Goal: Task Accomplishment & Management: Manage account settings

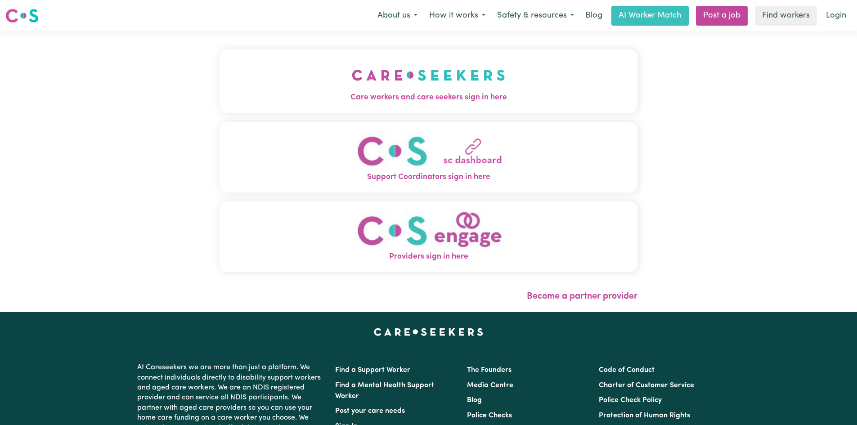
click at [379, 94] on span "Care workers and care seekers sign in here" at bounding box center [429, 98] width 418 height 12
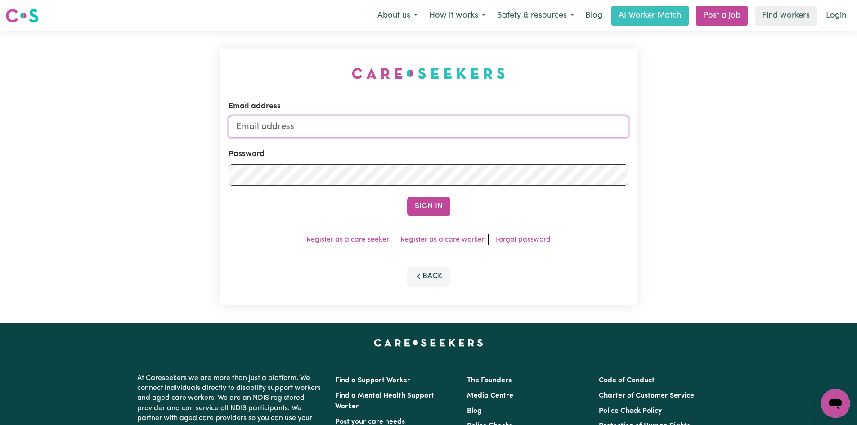
drag, startPoint x: 310, startPoint y: 120, endPoint x: 316, endPoint y: 138, distance: 19.2
click at [310, 121] on input "Email address" at bounding box center [429, 127] width 400 height 22
type input "[EMAIL_ADDRESS][DOMAIN_NAME]"
click at [407, 197] on button "Sign In" at bounding box center [428, 207] width 43 height 20
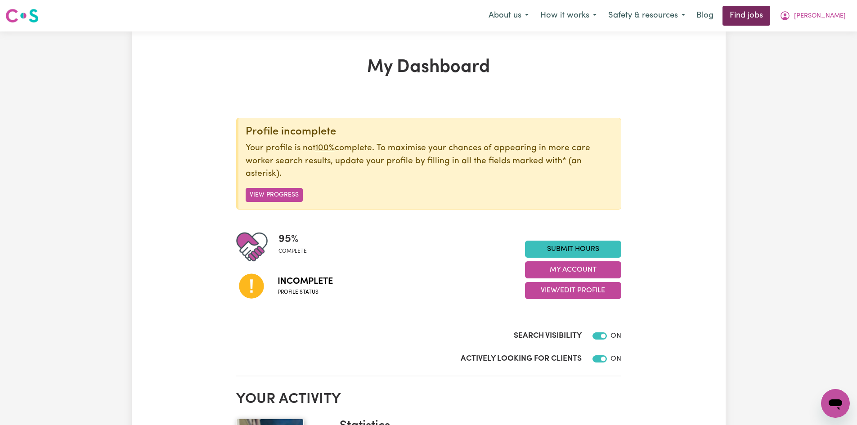
click at [763, 17] on link "Find jobs" at bounding box center [747, 16] width 48 height 20
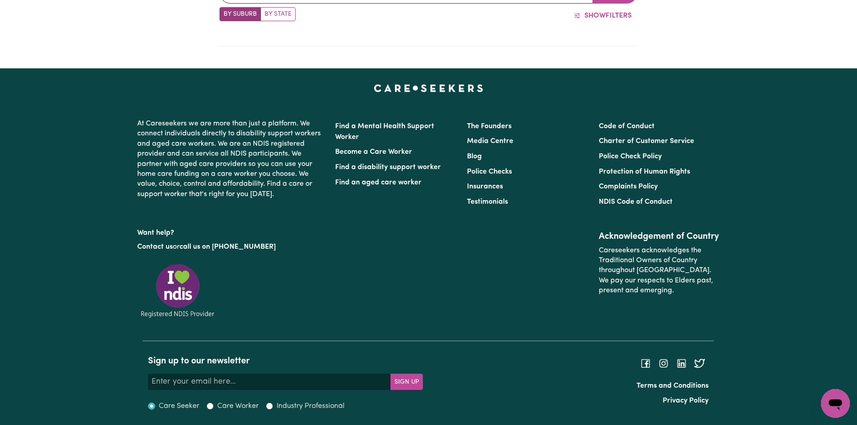
scroll to position [401, 0]
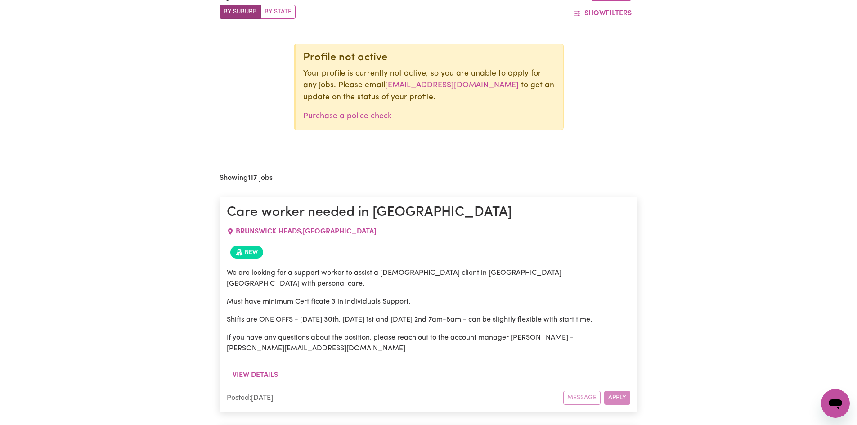
drag, startPoint x: 617, startPoint y: 387, endPoint x: 669, endPoint y: 372, distance: 53.8
click at [617, 391] on div "Message Apply" at bounding box center [596, 398] width 67 height 14
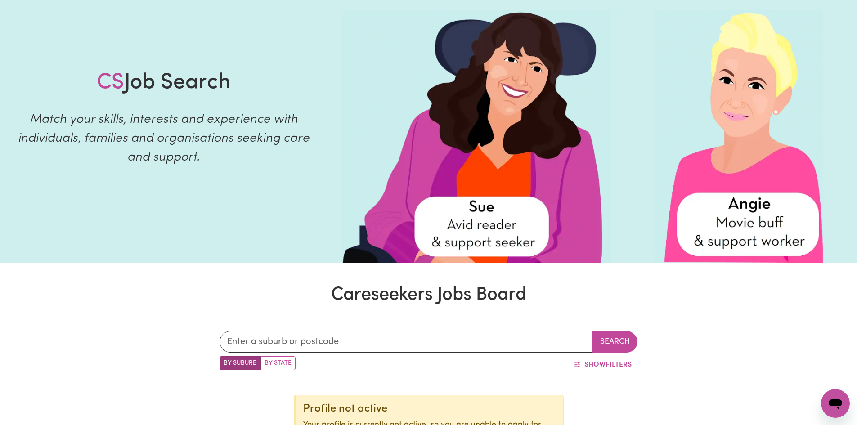
scroll to position [0, 0]
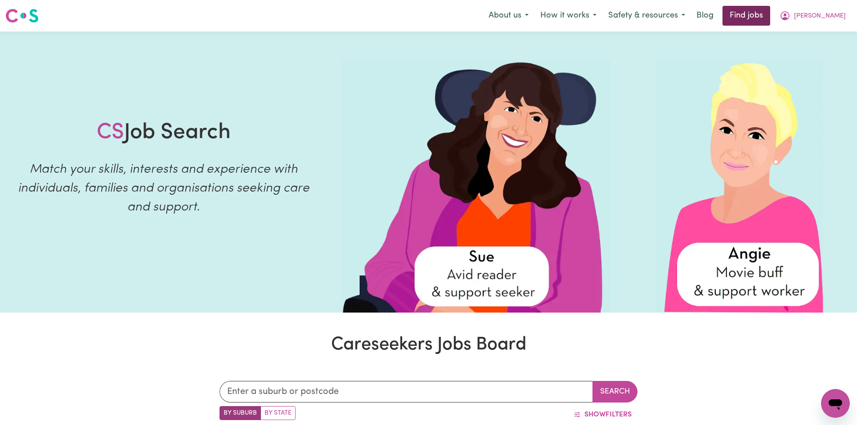
click at [770, 15] on link "Find jobs" at bounding box center [747, 16] width 48 height 20
click at [800, 17] on span "[PERSON_NAME]" at bounding box center [820, 16] width 52 height 10
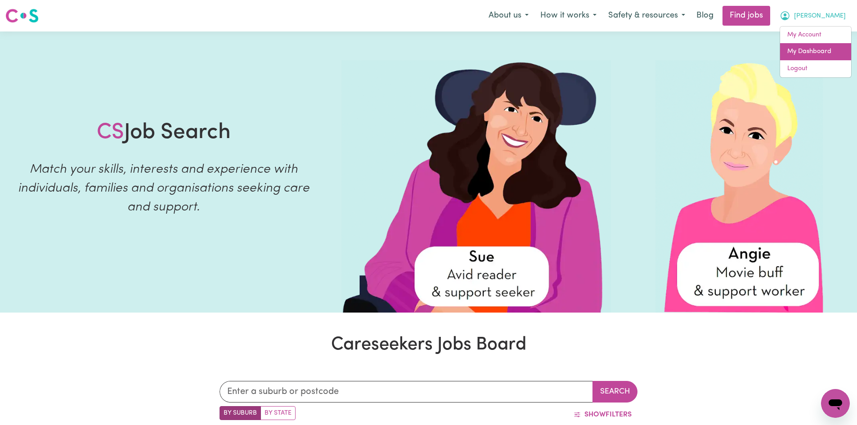
click at [799, 52] on link "My Dashboard" at bounding box center [815, 51] width 71 height 17
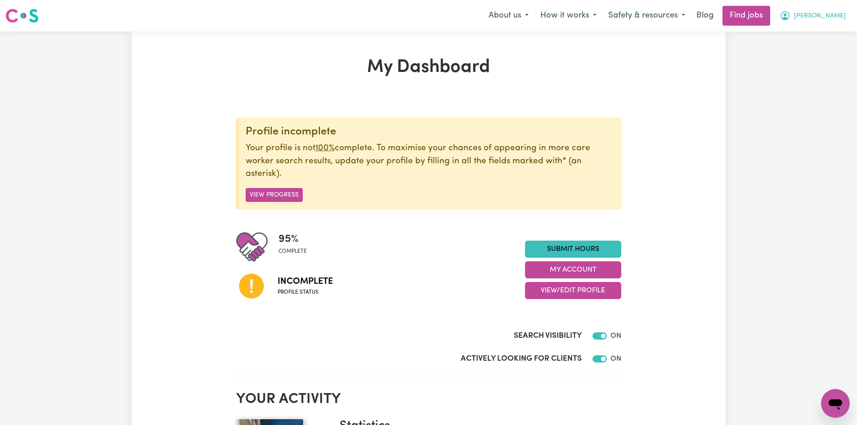
click at [789, 13] on icon "My Account" at bounding box center [785, 15] width 11 height 11
click at [789, 69] on link "Logout" at bounding box center [815, 68] width 71 height 17
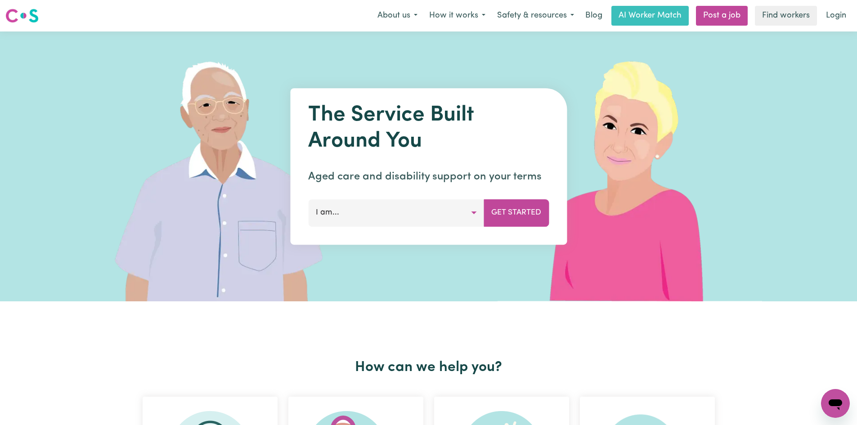
drag, startPoint x: 631, startPoint y: 396, endPoint x: 432, endPoint y: 312, distance: 216.8
click at [474, 210] on button "I am..." at bounding box center [396, 212] width 176 height 27
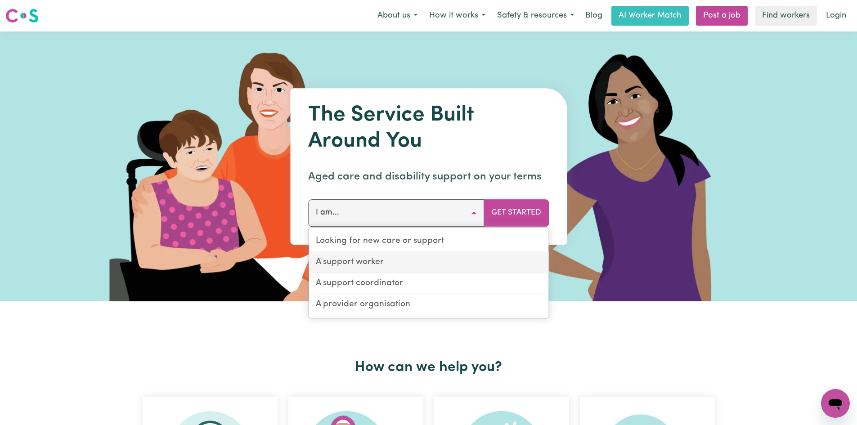
click at [366, 265] on link "A support worker" at bounding box center [429, 262] width 240 height 21
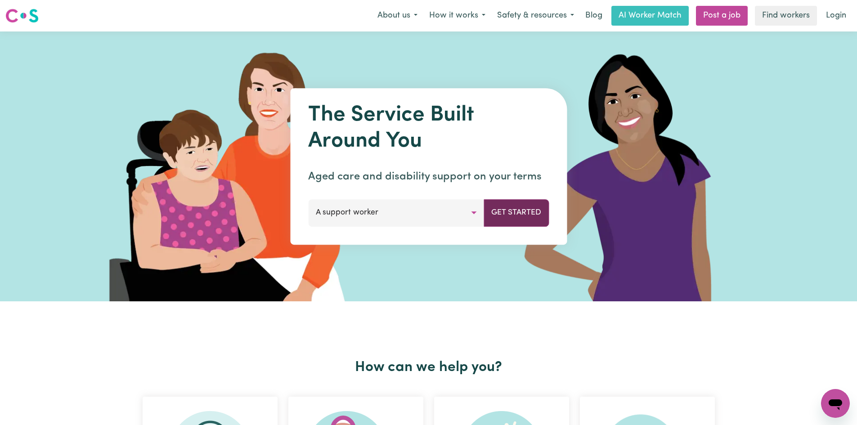
click at [515, 220] on button "Get Started" at bounding box center [516, 212] width 65 height 27
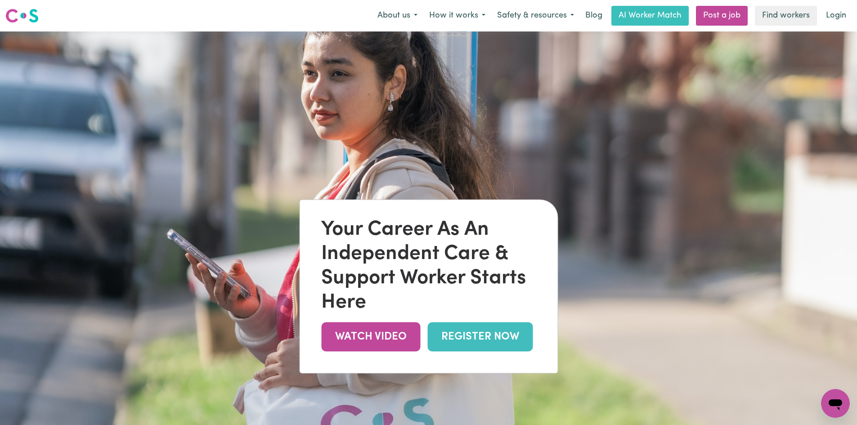
click at [433, 150] on img at bounding box center [428, 243] width 857 height 425
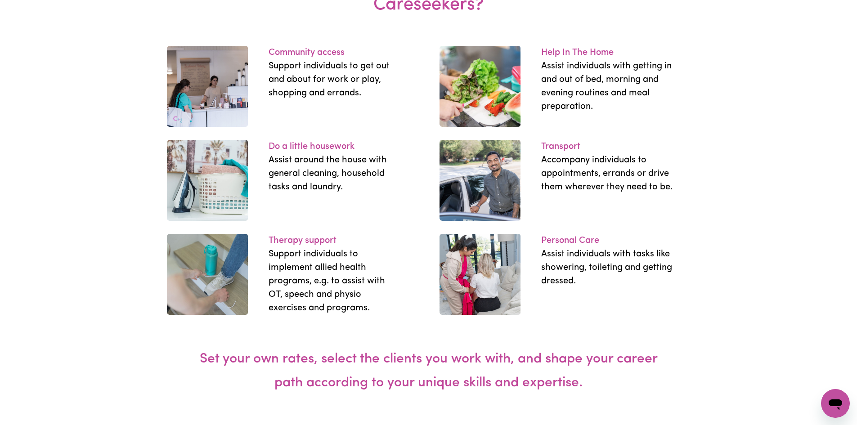
scroll to position [960, 0]
